Goal: Information Seeking & Learning: Learn about a topic

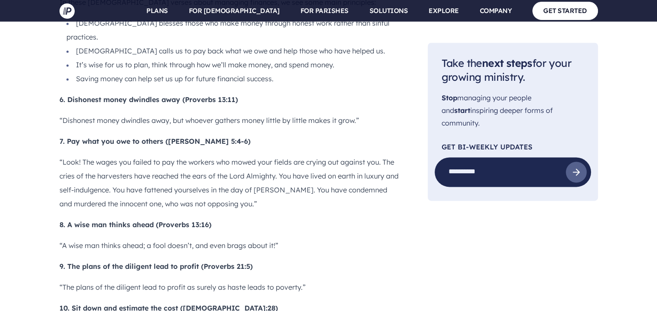
scroll to position [1347, 0]
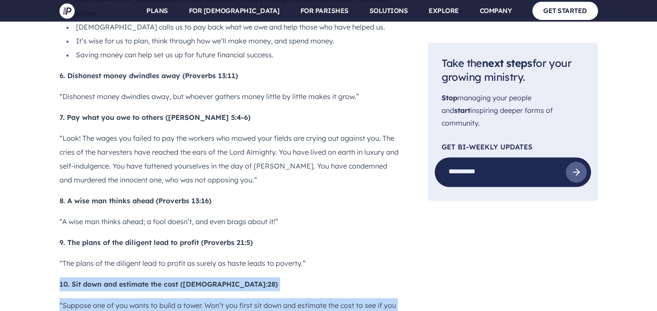
drag, startPoint x: 60, startPoint y: 160, endPoint x: 222, endPoint y: 192, distance: 165.2
copy div "10. Sit down and estimate the cost ([DEMOGRAPHIC_DATA]:28) “Suppose one of you …"
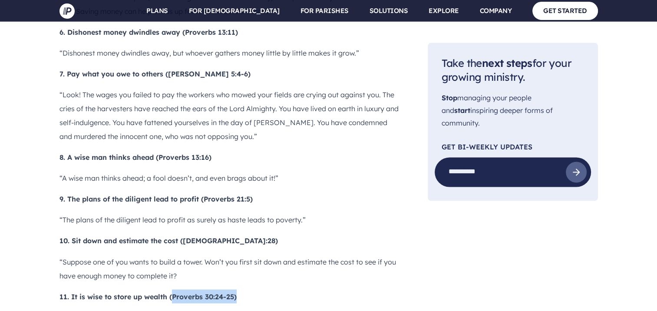
drag, startPoint x: 236, startPoint y: 172, endPoint x: 171, endPoint y: 171, distance: 64.8
click at [171, 292] on b "11. It is wise to store up wealth (Proverbs 30:24-25)" at bounding box center [148, 296] width 177 height 9
drag, startPoint x: 173, startPoint y: 171, endPoint x: 178, endPoint y: 173, distance: 5.9
copy b "Proverbs 30:24-25)"
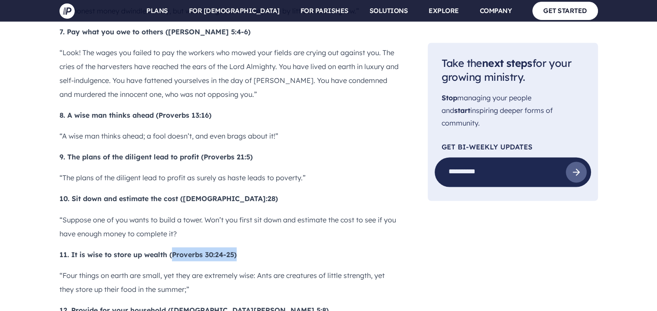
scroll to position [1434, 0]
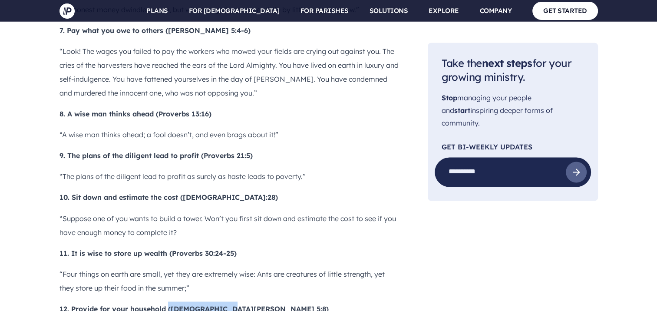
drag, startPoint x: 169, startPoint y: 184, endPoint x: 223, endPoint y: 184, distance: 54.3
click at [223, 302] on p "12. Provide for your household ([DEMOGRAPHIC_DATA][PERSON_NAME] 5:8)" at bounding box center [230, 309] width 341 height 14
drag, startPoint x: 223, startPoint y: 184, endPoint x: 200, endPoint y: 182, distance: 23.1
click at [208, 304] on b "12. Provide for your household ([DEMOGRAPHIC_DATA][PERSON_NAME] 5:8)" at bounding box center [194, 308] width 269 height 9
click at [173, 304] on b "12. Provide for your household ([DEMOGRAPHIC_DATA][PERSON_NAME] 5:8)" at bounding box center [194, 308] width 269 height 9
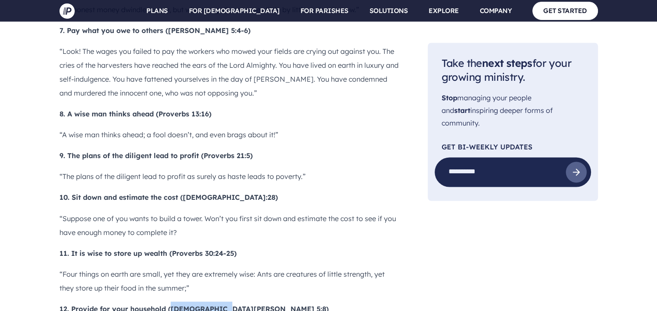
drag, startPoint x: 170, startPoint y: 185, endPoint x: 216, endPoint y: 189, distance: 45.4
click at [216, 304] on b "12. Provide for your household ([DEMOGRAPHIC_DATA][PERSON_NAME] 5:8)" at bounding box center [194, 308] width 269 height 9
copy b "[DEMOGRAPHIC_DATA][PERSON_NAME] 5:8"
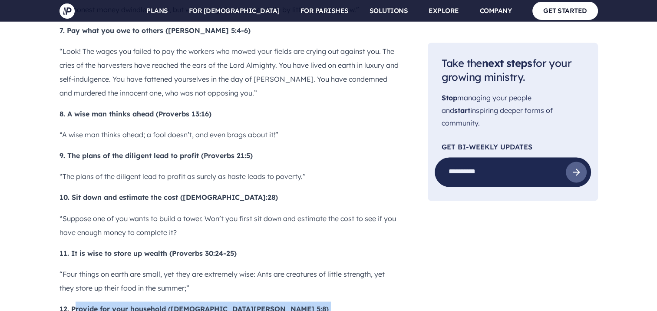
drag, startPoint x: 73, startPoint y: 184, endPoint x: 188, endPoint y: 219, distance: 119.9
drag, startPoint x: 188, startPoint y: 219, endPoint x: 173, endPoint y: 211, distance: 16.3
copy div "rovide for your household ([DEMOGRAPHIC_DATA][PERSON_NAME] 5:8) “But if anyone …"
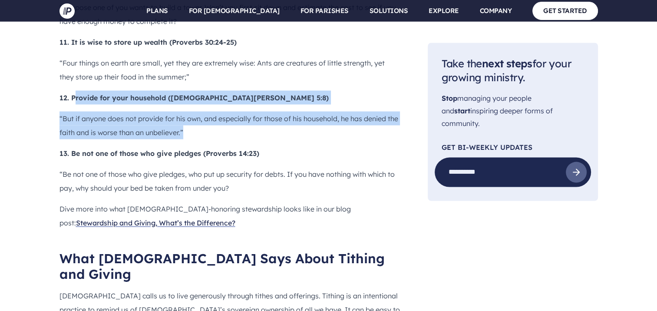
scroll to position [1695, 0]
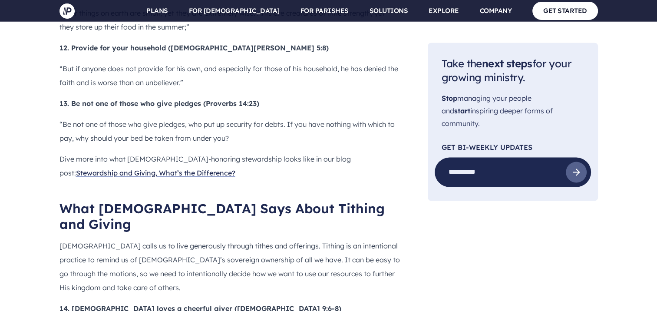
click at [57, 83] on main "Pushpay Blog Finance 25 [DEMOGRAPHIC_DATA] Verses About Managing Your Finances …" at bounding box center [328, 203] width 657 height 3708
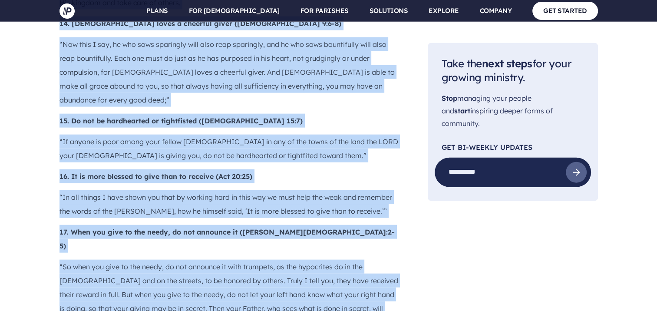
scroll to position [1999, 0]
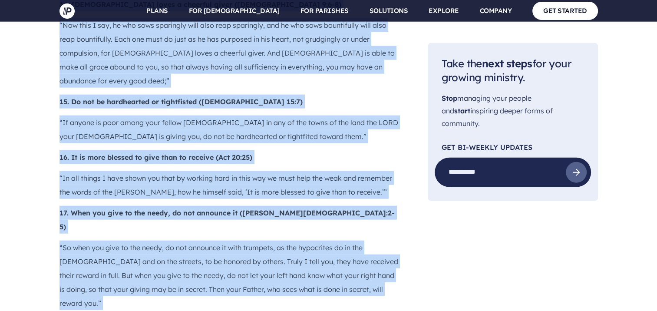
drag, startPoint x: 60, startPoint y: 83, endPoint x: 281, endPoint y: 186, distance: 244.8
drag, startPoint x: 281, startPoint y: 186, endPoint x: 201, endPoint y: 171, distance: 81.9
copy div "Lore Ips Dolor Sita Conse Adipisc eli Seddoe Tem incid ut la etdo magnaaliqu en…"
